Goal: Transaction & Acquisition: Purchase product/service

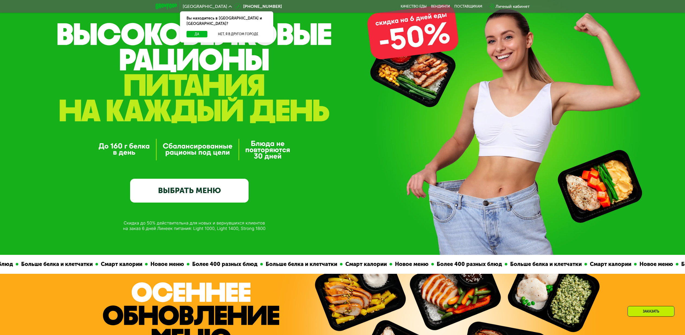
click at [183, 184] on link "ВЫБРАТЬ МЕНЮ" at bounding box center [189, 191] width 118 height 24
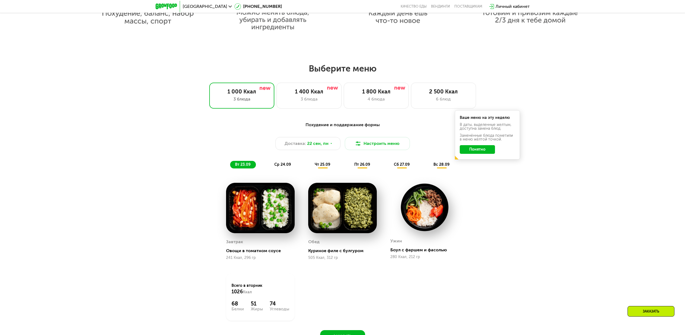
scroll to position [532, 0]
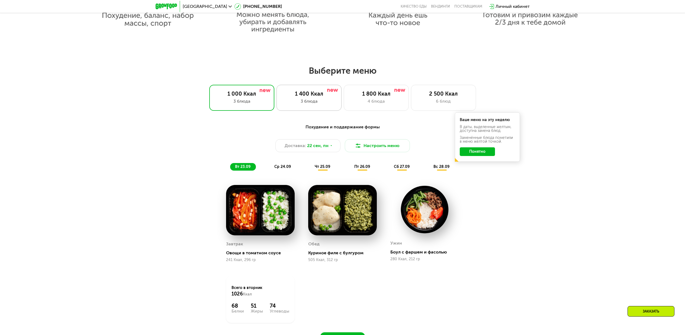
click at [308, 103] on div "3 блюда" at bounding box center [309, 101] width 54 height 7
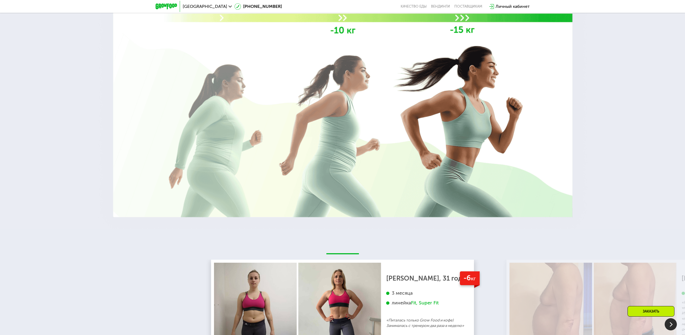
scroll to position [1264, 0]
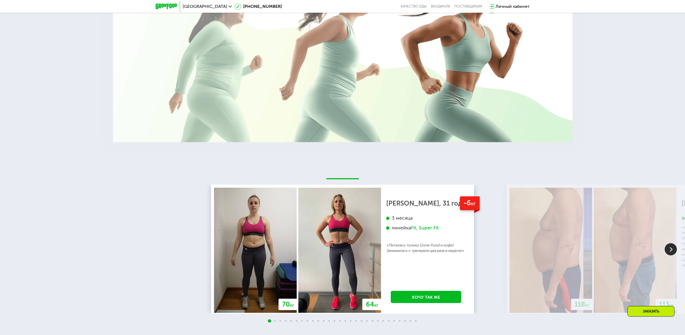
click at [428, 230] on div "Fit, Super Fit" at bounding box center [425, 228] width 28 height 6
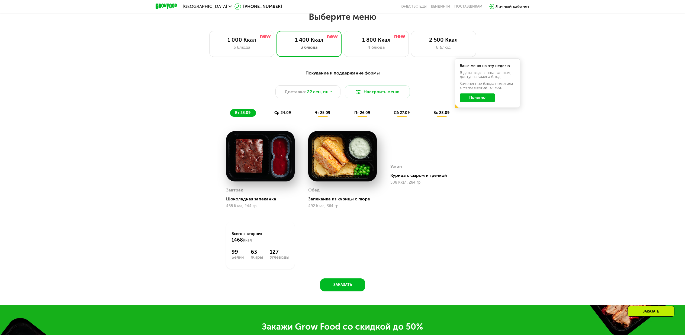
scroll to position [587, 0]
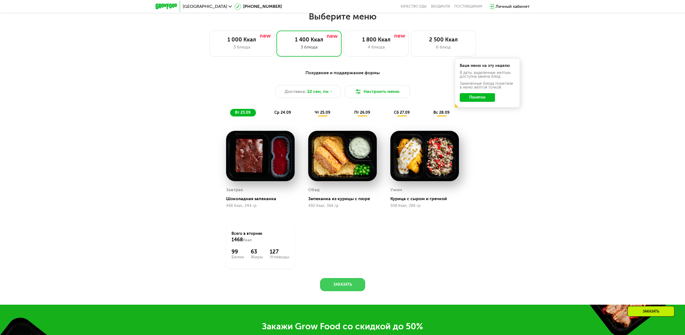
click at [343, 285] on button "Заказать" at bounding box center [342, 284] width 45 height 13
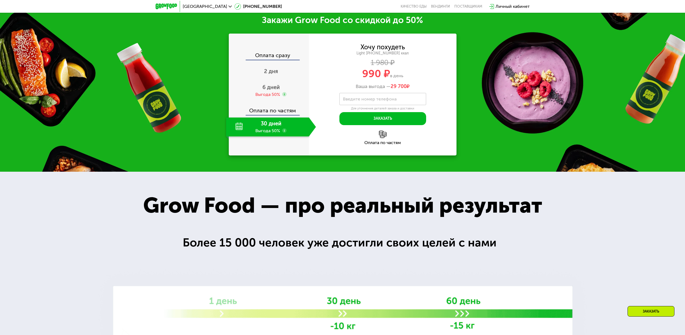
scroll to position [893, 0]
click at [266, 74] on span "2 дня" at bounding box center [271, 71] width 14 height 7
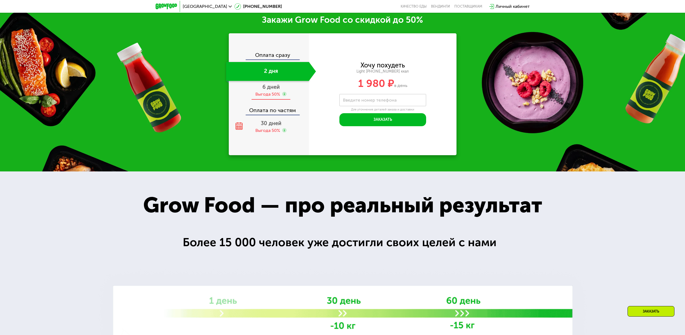
click at [266, 92] on div "6 дней Выгода 50%" at bounding box center [271, 90] width 90 height 19
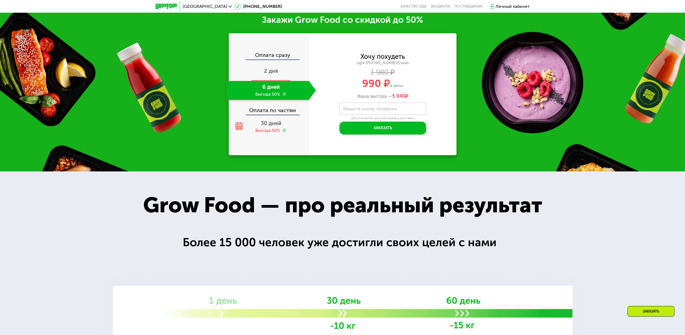
click at [269, 72] on span "2 дня" at bounding box center [271, 71] width 14 height 7
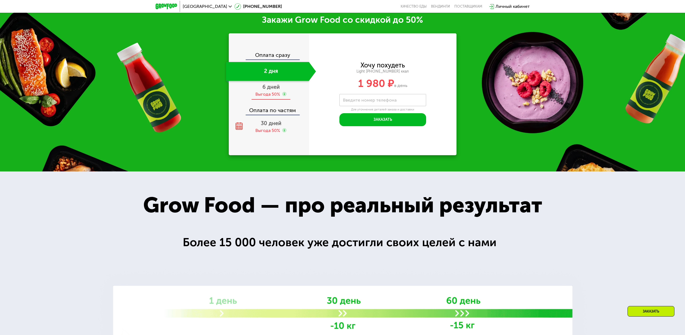
click at [268, 93] on div "Выгода 50%" at bounding box center [267, 94] width 25 height 6
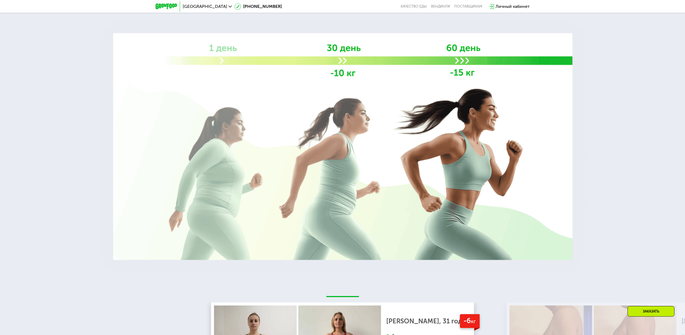
scroll to position [1158, 0]
